Goal: Information Seeking & Learning: Check status

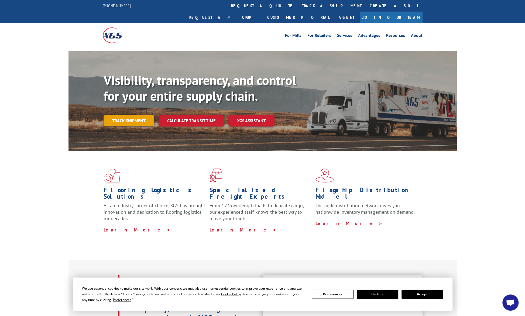
click at [121, 115] on link "Track shipment" at bounding box center [129, 120] width 51 height 11
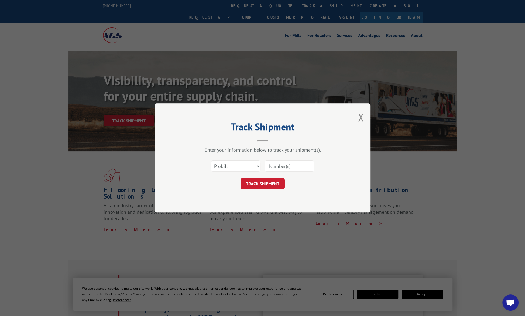
paste input "17230573"
type input "17230573"
click at [263, 187] on button "TRACK SHIPMENT" at bounding box center [262, 183] width 44 height 11
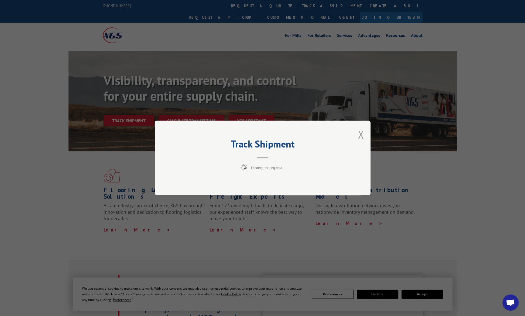
click at [361, 133] on button "Close modal" at bounding box center [361, 135] width 6 height 14
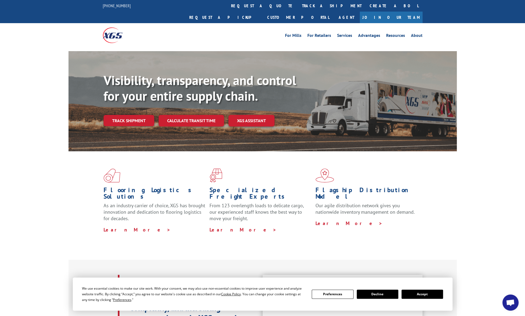
click at [126, 115] on link "Track shipment" at bounding box center [129, 120] width 51 height 11
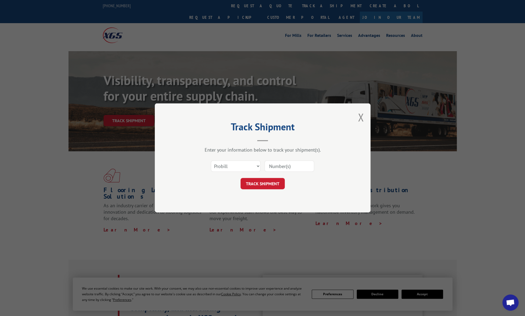
paste input "17230573"
type input "17230573"
click at [267, 181] on button "TRACK SHIPMENT" at bounding box center [262, 183] width 44 height 11
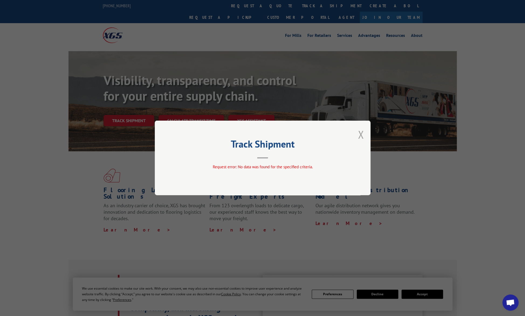
click at [360, 136] on button "Close modal" at bounding box center [361, 135] width 6 height 14
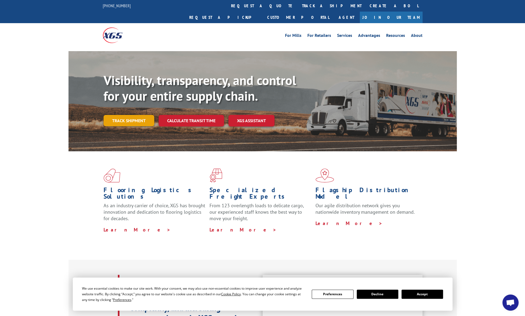
click at [134, 115] on link "Track shipment" at bounding box center [129, 120] width 51 height 11
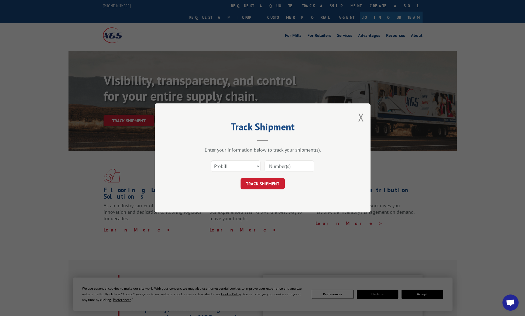
paste input "17230573"
type input "17230573"
click at [271, 184] on button "TRACK SHIPMENT" at bounding box center [262, 183] width 44 height 11
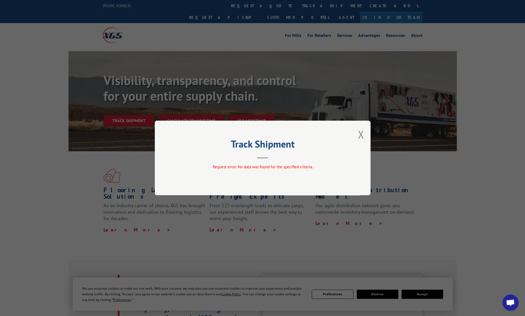
click at [52, 205] on div "Track Shipment Request error: No data was found for the specified criteria." at bounding box center [262, 158] width 525 height 316
click at [360, 132] on button "Close modal" at bounding box center [361, 135] width 6 height 14
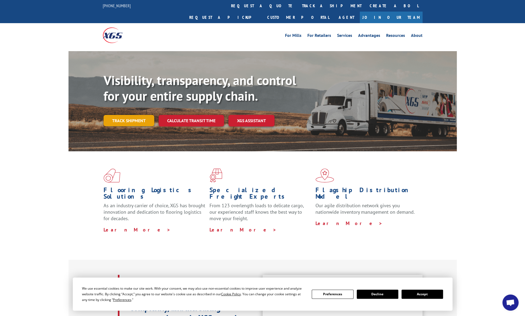
click at [138, 115] on link "Track shipment" at bounding box center [129, 120] width 51 height 11
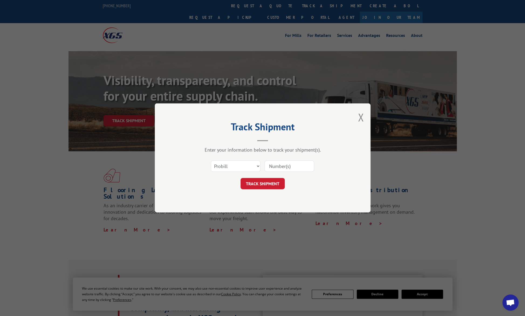
paste input "17230573"
type input "17230573"
click at [271, 185] on button "TRACK SHIPMENT" at bounding box center [262, 183] width 44 height 11
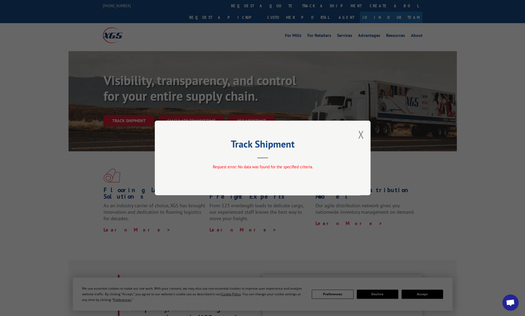
click at [362, 134] on button "Close modal" at bounding box center [361, 135] width 6 height 14
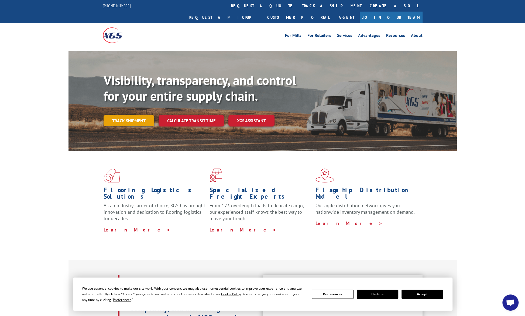
click at [146, 115] on link "Track shipment" at bounding box center [129, 120] width 51 height 11
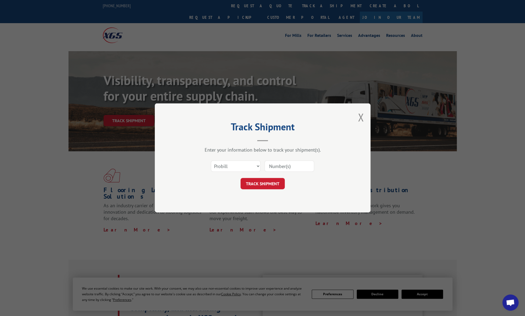
paste input "17230573"
type input "17230573"
click at [273, 184] on button "TRACK SHIPMENT" at bounding box center [262, 183] width 44 height 11
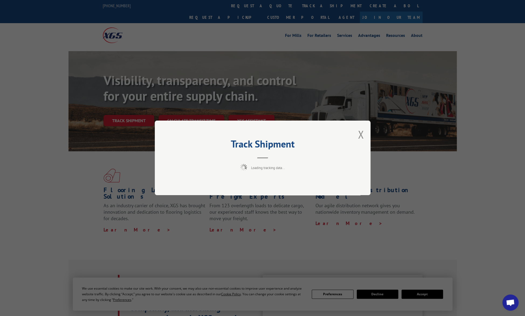
click at [56, 45] on div "Track Shipment Loading tracking data..." at bounding box center [262, 158] width 525 height 316
click at [193, 36] on div "Track Shipment Loading tracking data..." at bounding box center [262, 158] width 525 height 316
click at [361, 133] on button "Close modal" at bounding box center [361, 135] width 6 height 14
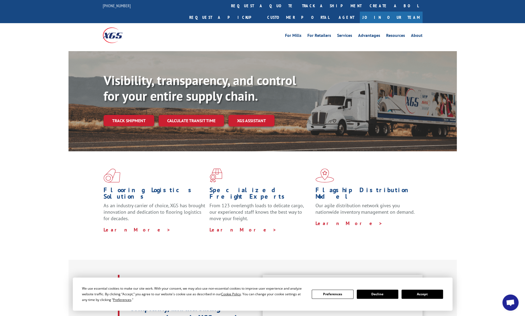
drag, startPoint x: 4, startPoint y: 90, endPoint x: 0, endPoint y: 85, distance: 5.7
click at [3, 89] on div "Visibility, transparency, and control for your entire supply chain. Track shipm…" at bounding box center [262, 106] width 525 height 111
click at [512, 136] on div "Visibility, transparency, and control for your entire supply chain. Track shipm…" at bounding box center [262, 106] width 525 height 111
